Goal: Task Accomplishment & Management: Manage account settings

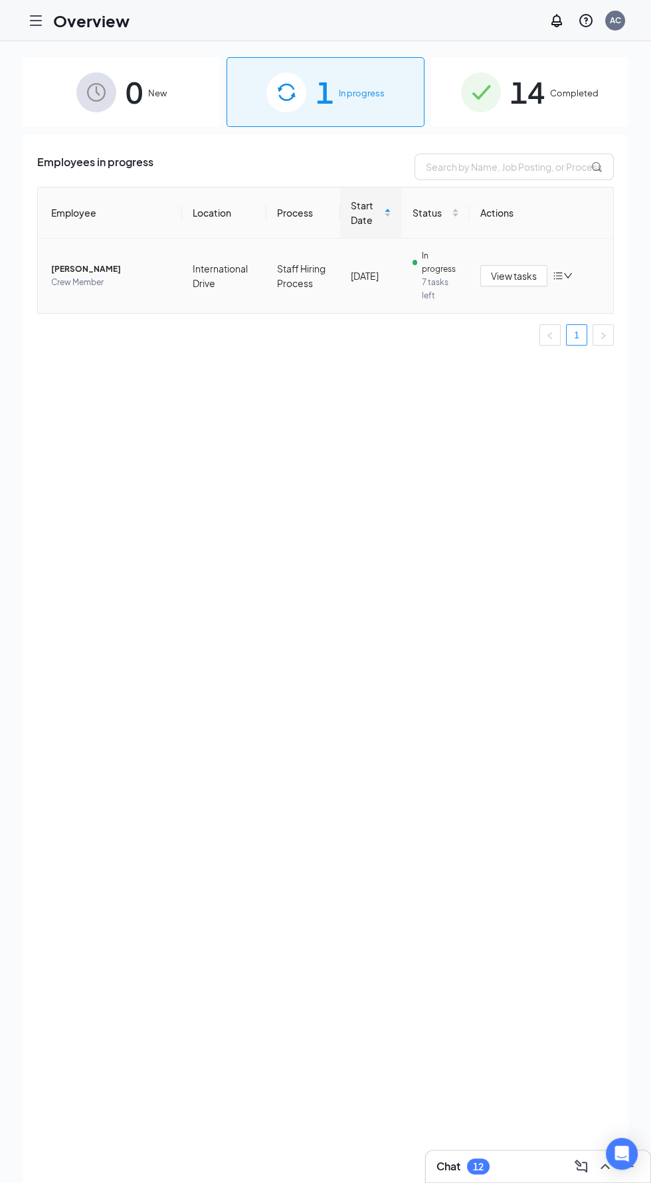
click at [434, 293] on span "7 tasks left" at bounding box center [440, 289] width 37 height 27
click at [444, 286] on span "7 tasks left" at bounding box center [440, 289] width 37 height 27
click at [85, 282] on span "Crew Member" at bounding box center [111, 282] width 120 height 13
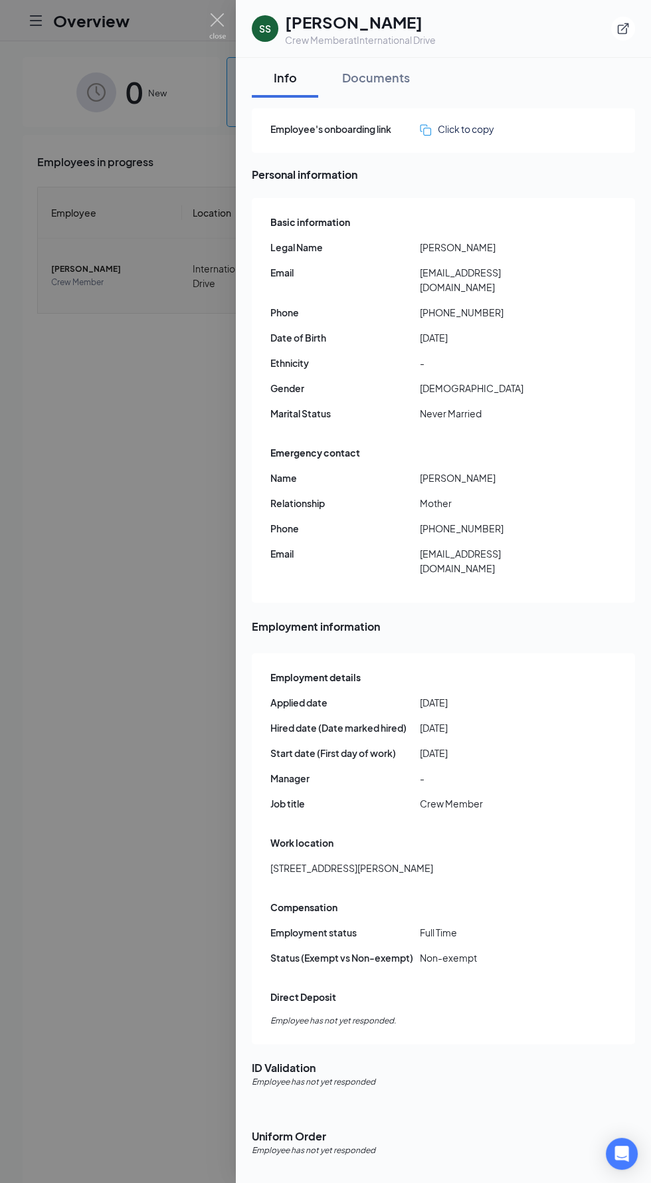
click at [207, 41] on div at bounding box center [325, 591] width 651 height 1183
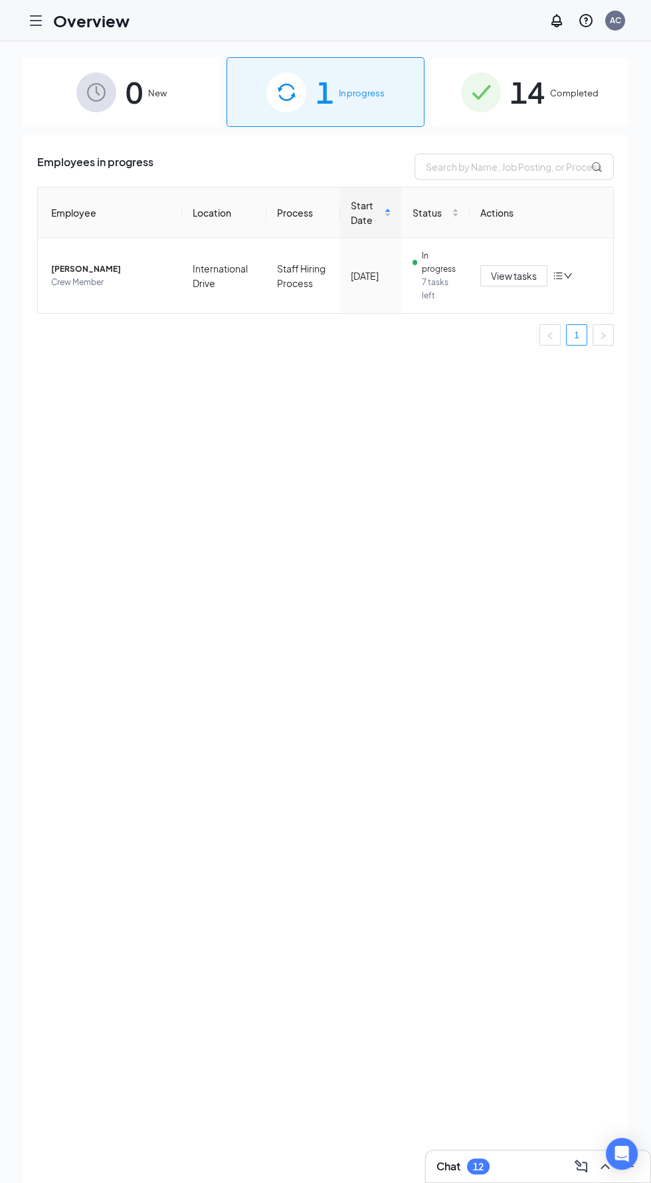
click at [153, 114] on div "0 New" at bounding box center [121, 92] width 197 height 70
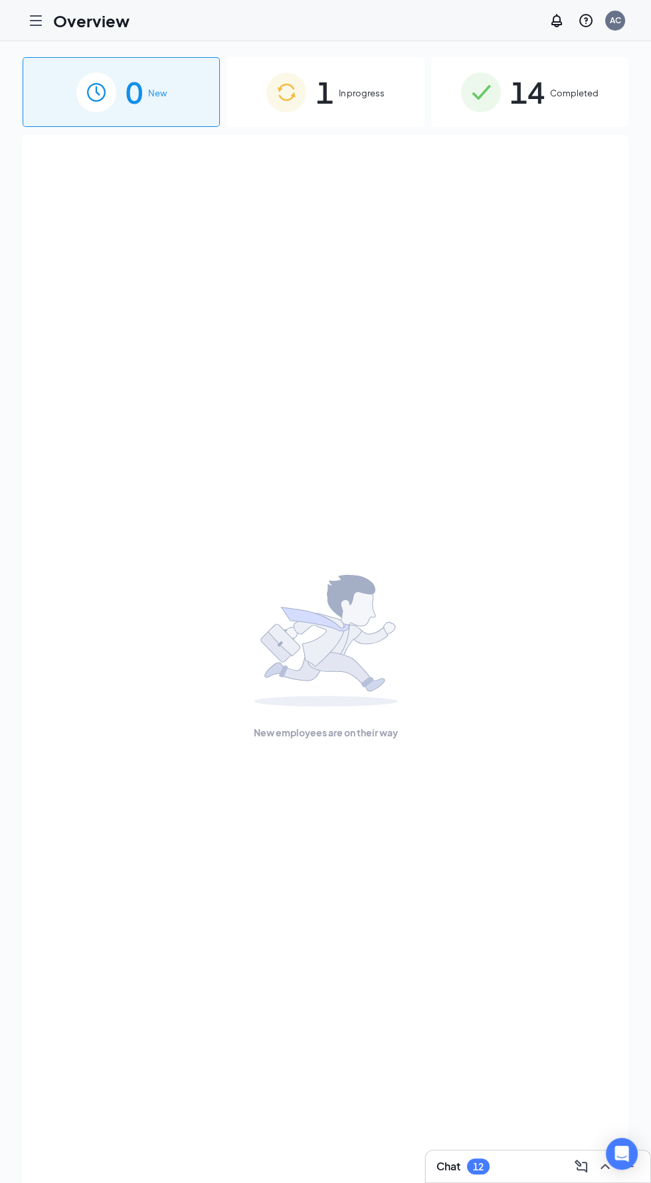
click at [338, 95] on div "1 In progress" at bounding box center [325, 92] width 197 height 70
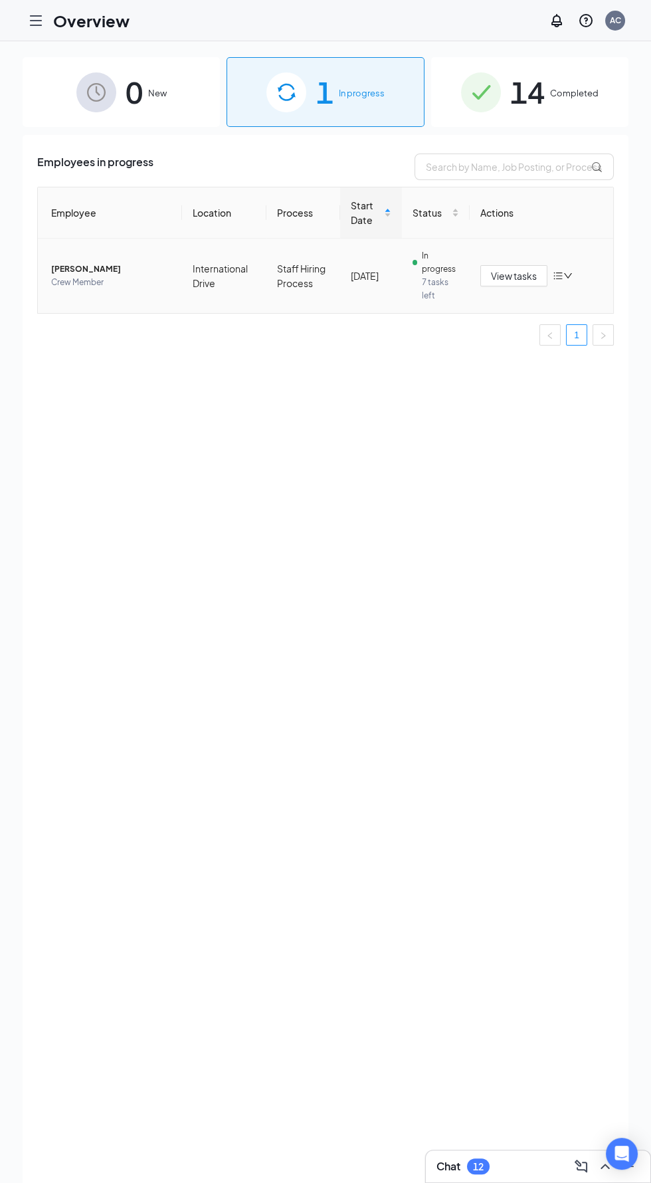
click at [103, 271] on span "[PERSON_NAME]" at bounding box center [111, 268] width 120 height 13
